Goal: Task Accomplishment & Management: Use online tool/utility

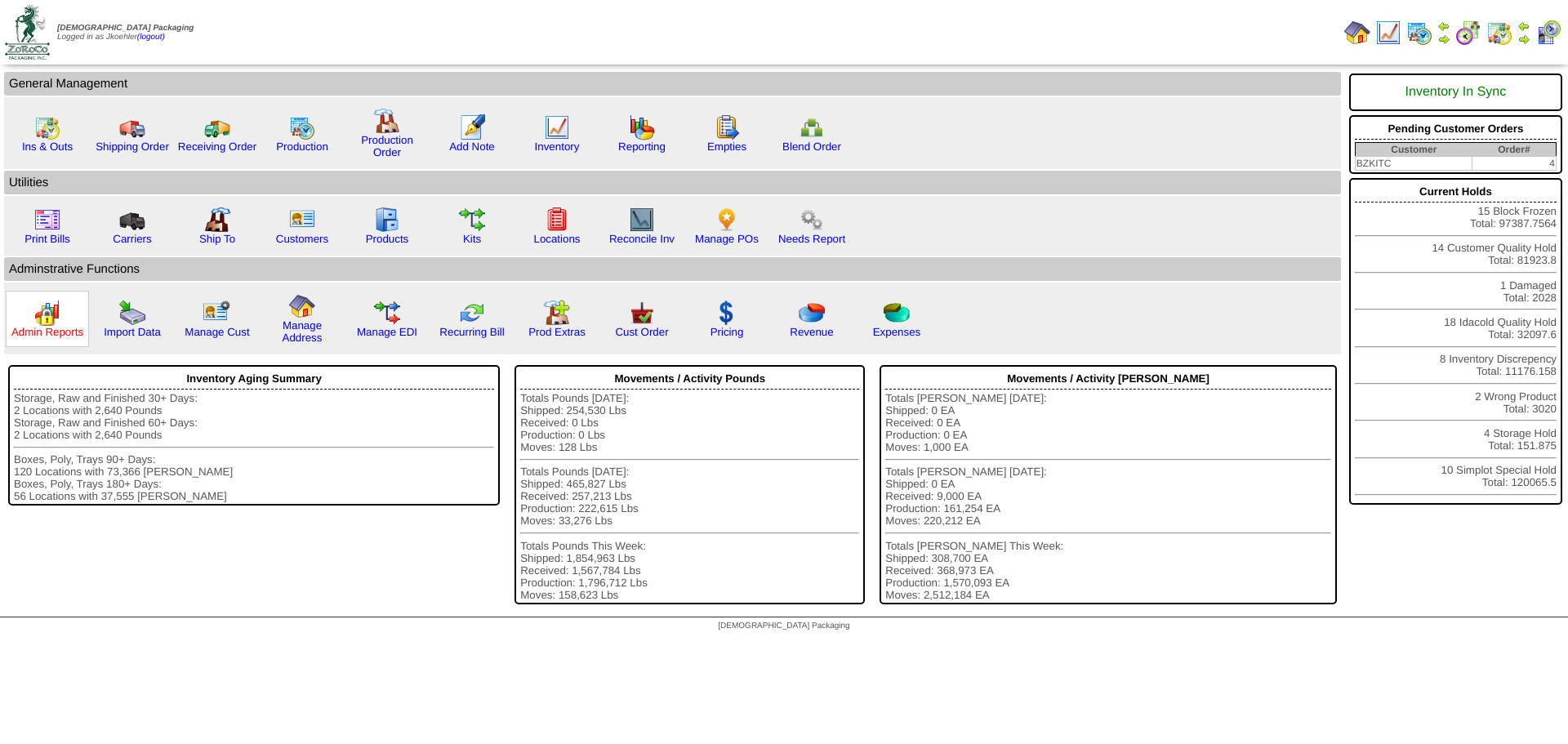
click at [45, 327] on link "Admin Reports" at bounding box center [48, 332] width 72 height 12
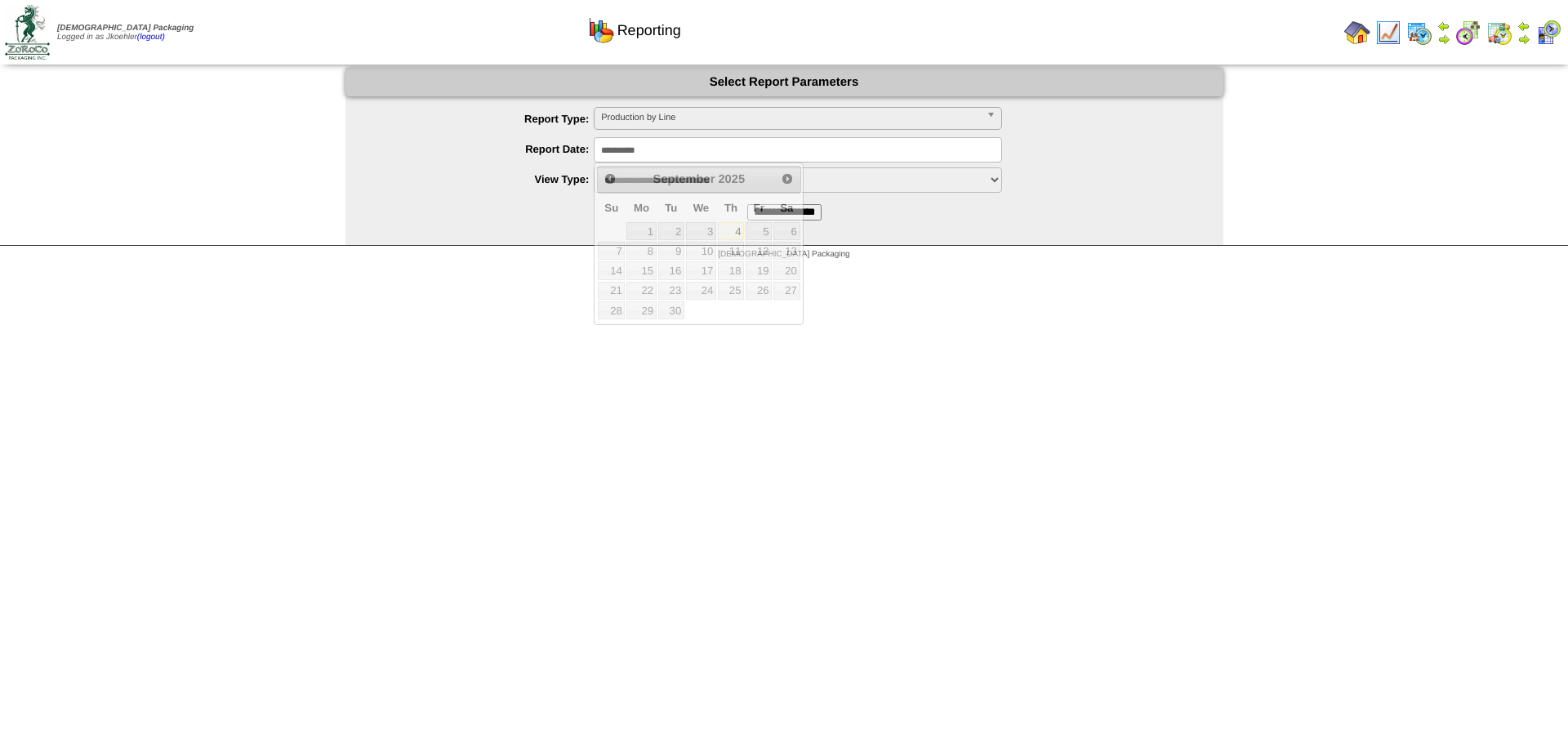
click at [664, 153] on input "**********" at bounding box center [797, 151] width 408 height 26
click at [602, 175] on link "Prev" at bounding box center [609, 178] width 23 height 23
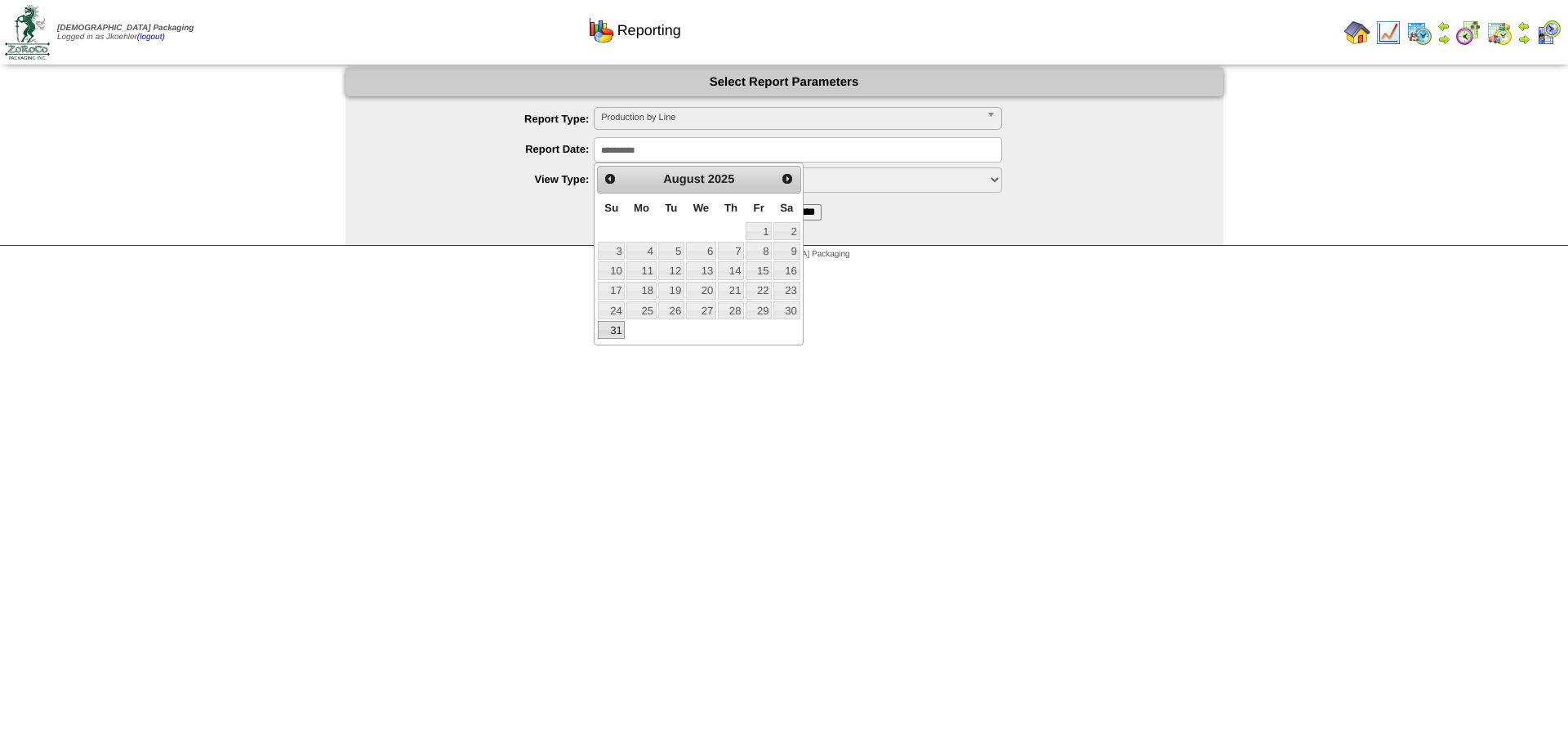
click at [615, 333] on link "31" at bounding box center [610, 330] width 27 height 18
type input "**********"
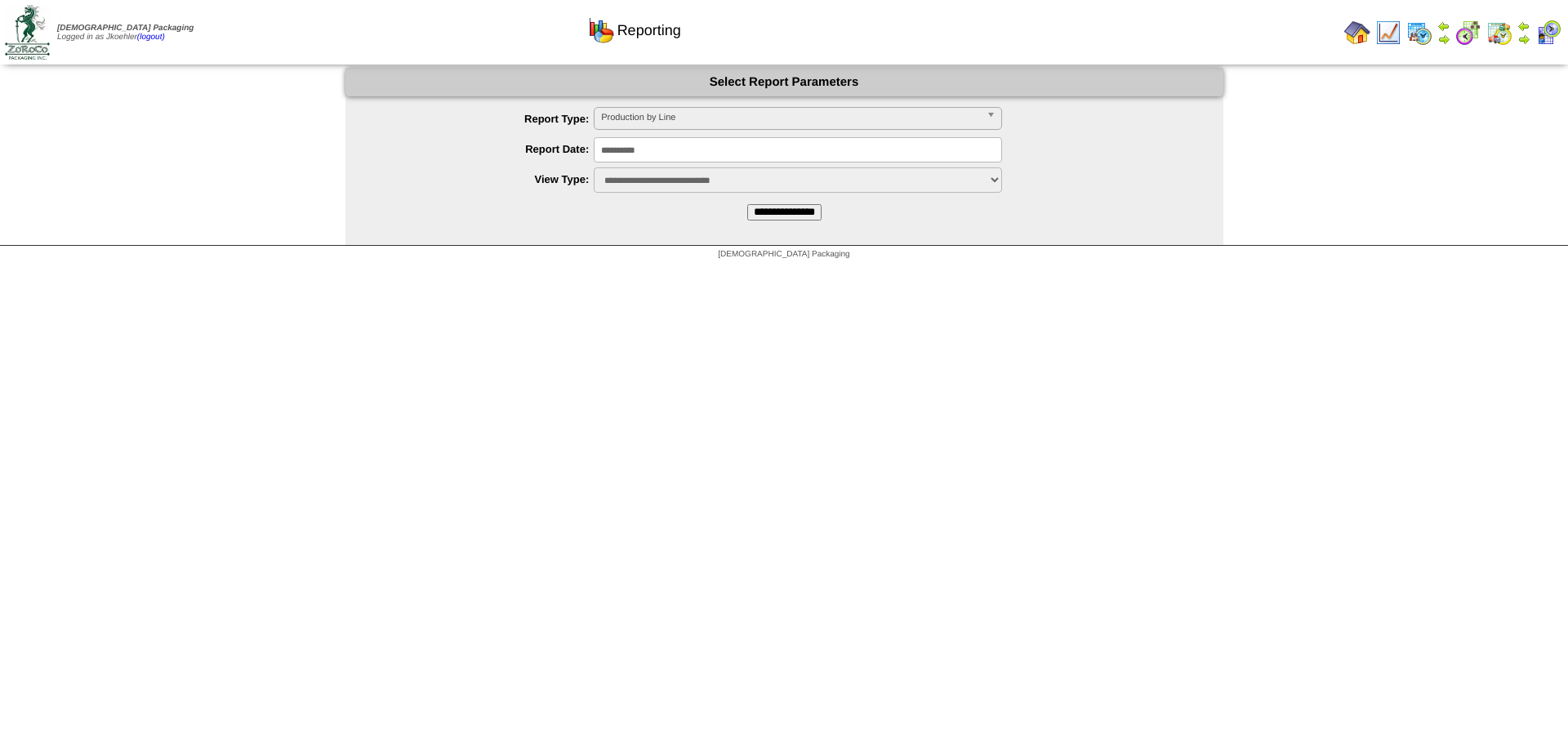
click at [794, 207] on input "**********" at bounding box center [784, 212] width 74 height 16
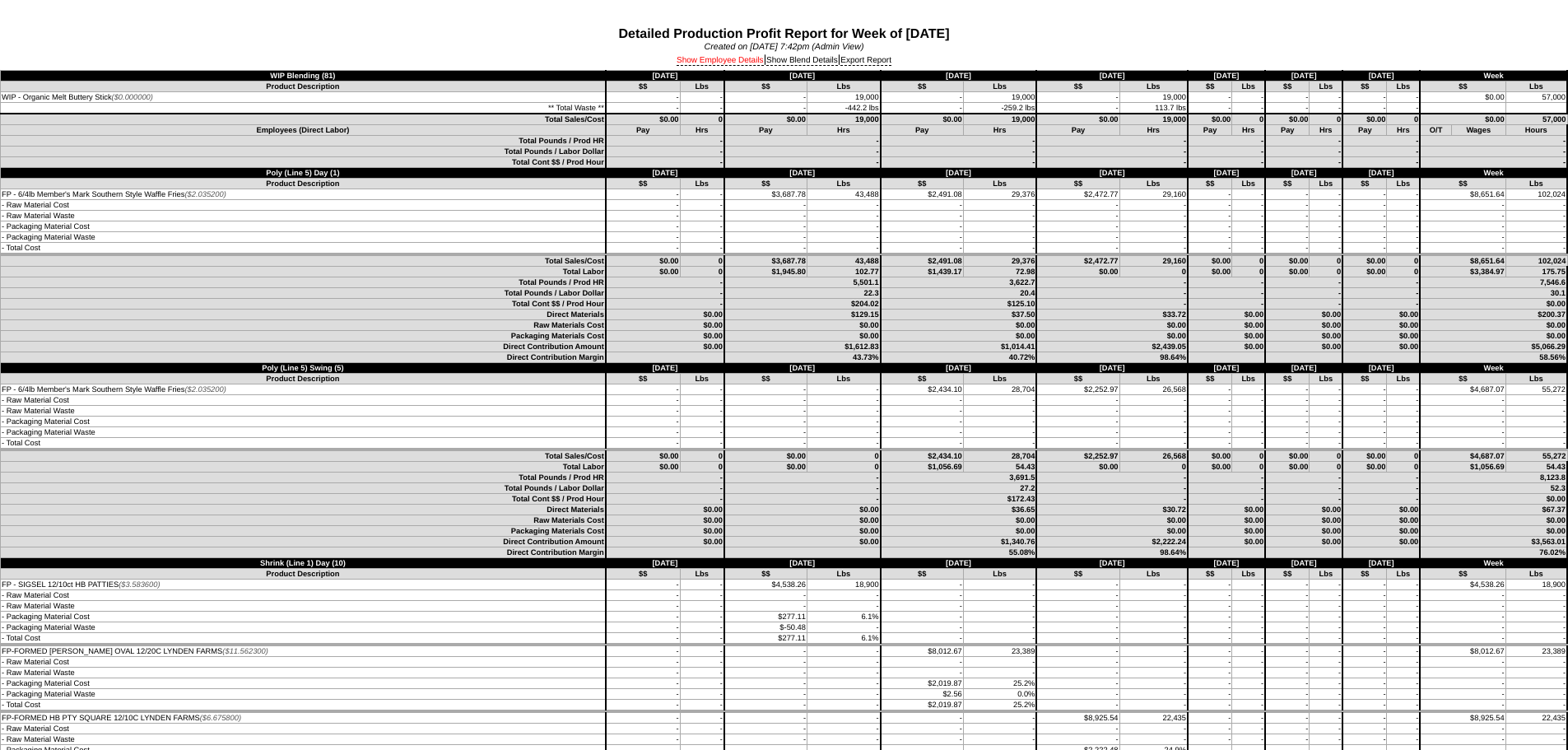
click at [709, 64] on link "Show Employee Details" at bounding box center [720, 61] width 87 height 10
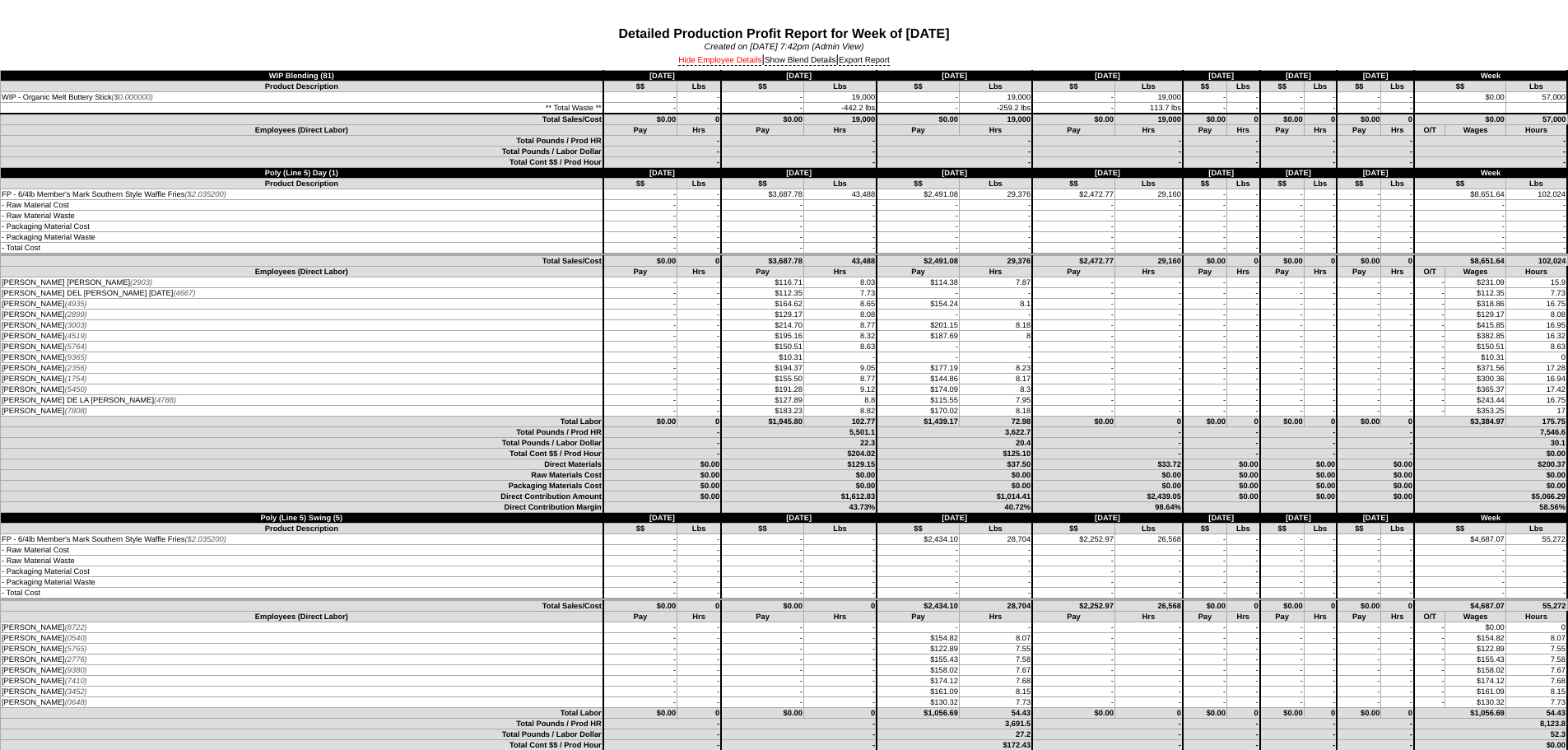
click at [727, 63] on link "Hide Employee Details" at bounding box center [719, 61] width 83 height 10
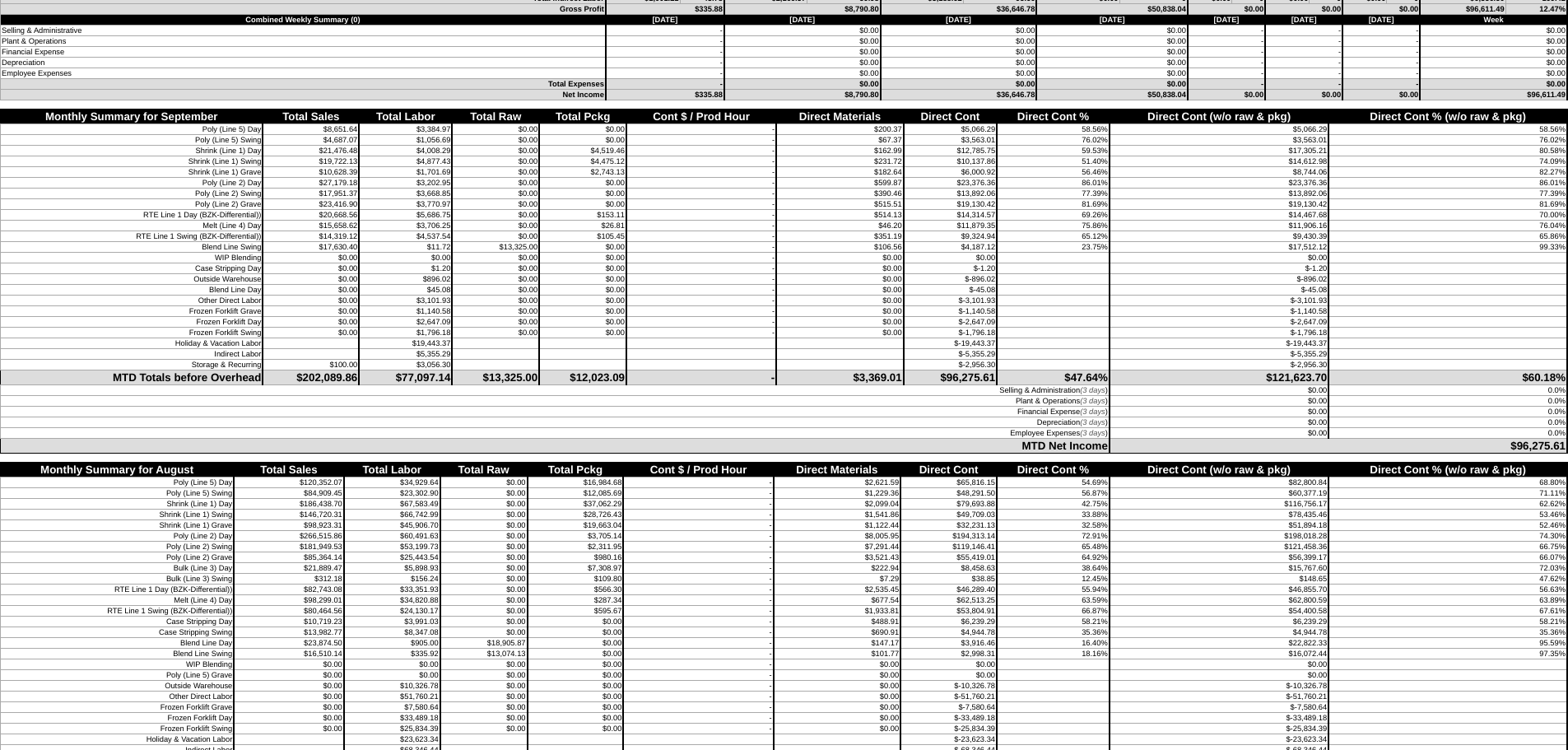
scroll to position [4505, 0]
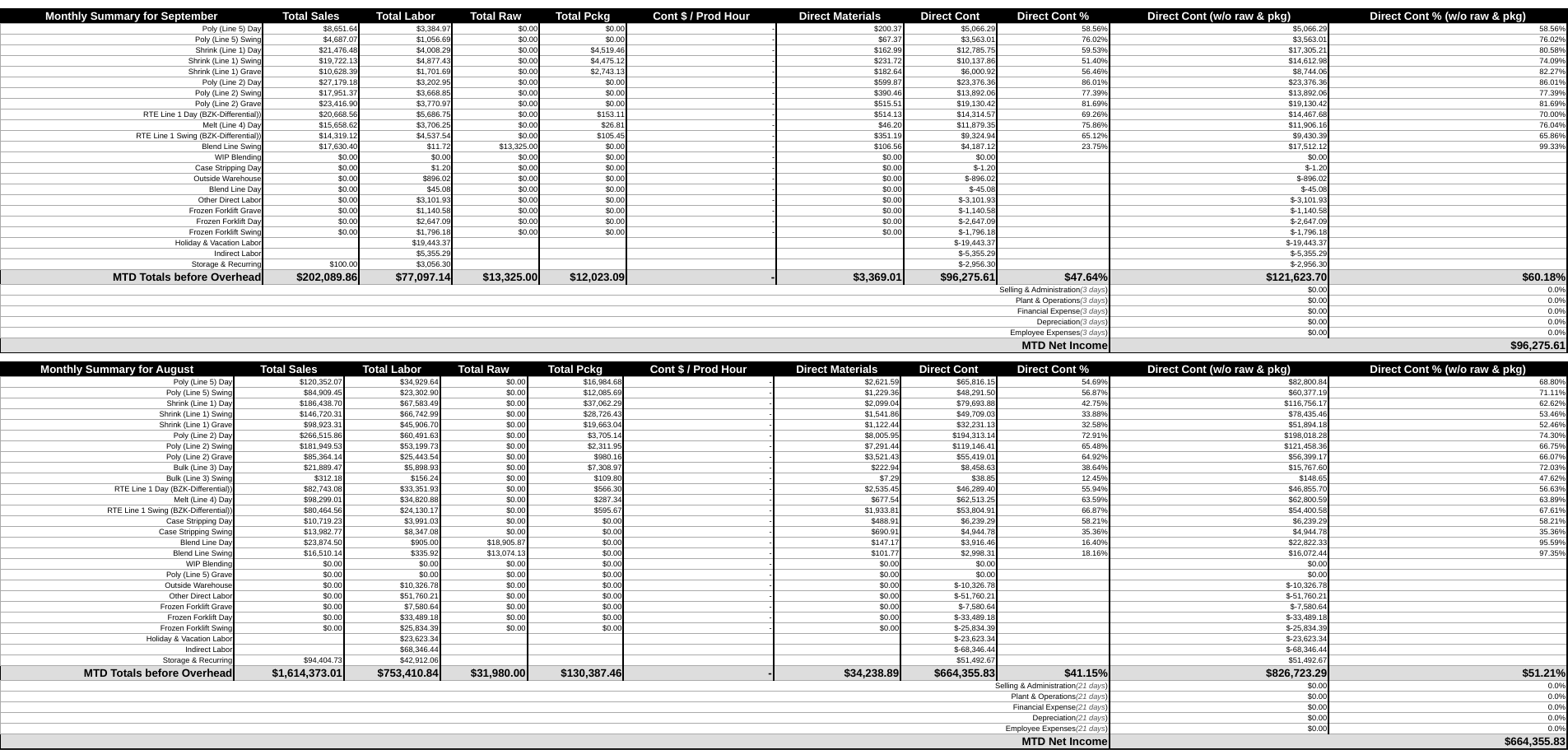
click at [1027, 437] on td "72.91%" at bounding box center [1052, 435] width 113 height 11
drag, startPoint x: 1564, startPoint y: 743, endPoint x: 34, endPoint y: 366, distance: 1575.8
click at [34, 366] on tbody "Monthly Summary for August Total Sales Total Labor Total Raw Total Pckg Cont $ …" at bounding box center [784, 555] width 1567 height 386
copy tbody "Monthly Summary for August Total Sales Total Labor Total Raw Total Pckg Cont $ …"
click at [823, 243] on td at bounding box center [839, 243] width 128 height 11
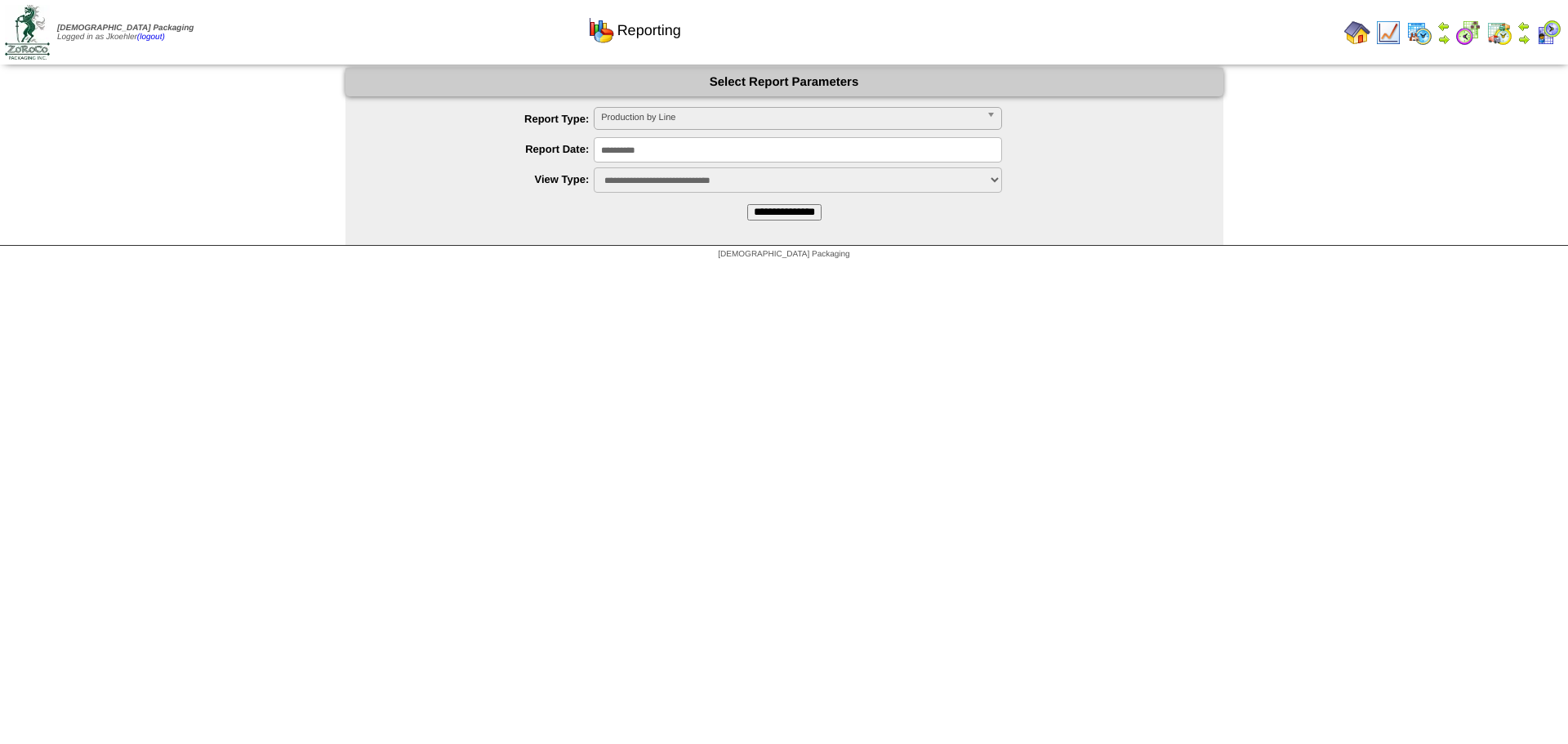
click at [1358, 31] on img at bounding box center [1357, 33] width 26 height 26
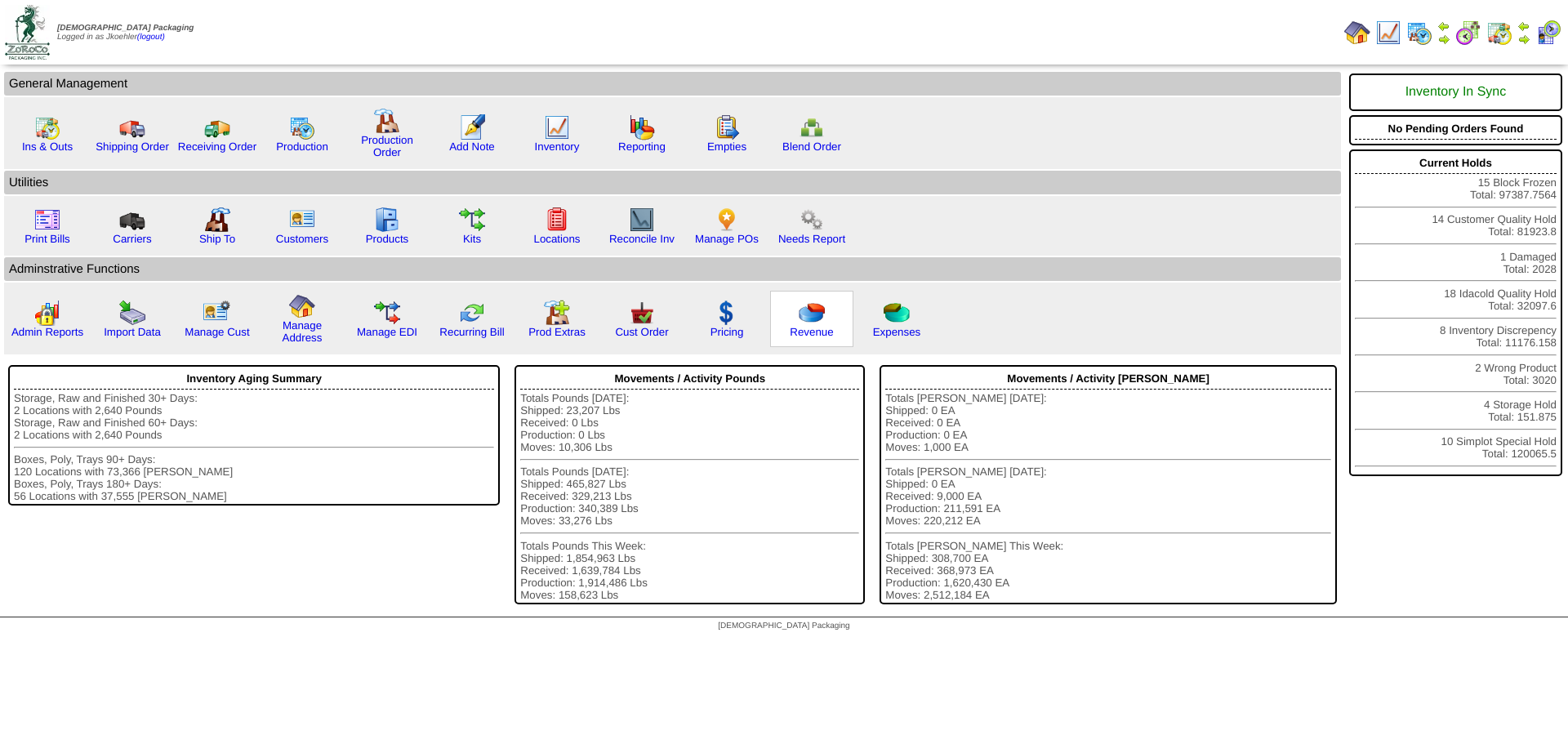
click at [817, 320] on img at bounding box center [811, 313] width 26 height 26
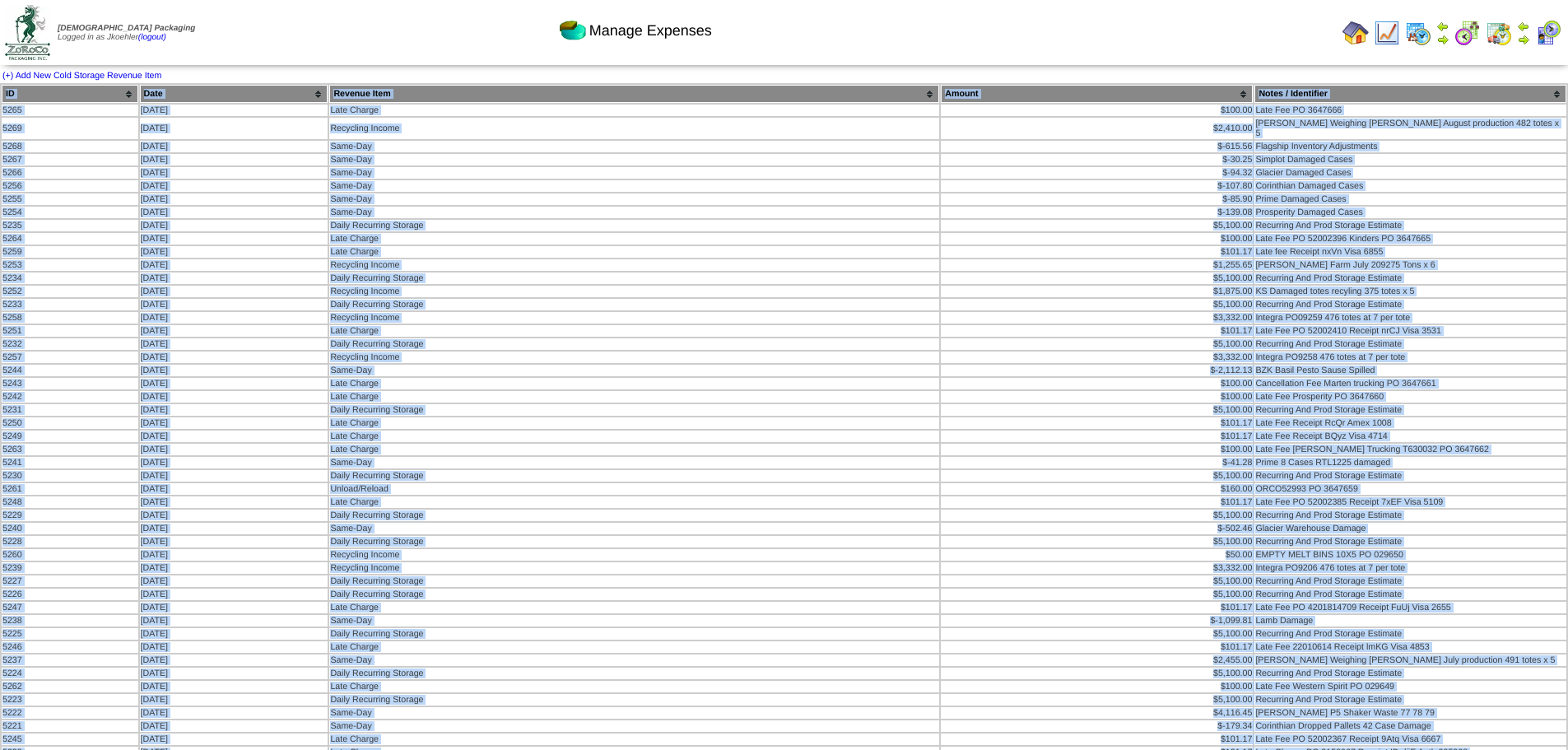
drag, startPoint x: 1514, startPoint y: 536, endPoint x: -36, endPoint y: 96, distance: 1611.2
copy div "ID Date Revenue Item Amount Notes / Identifier 5265 09/02/25 Late Charge $100.0…"
